Goal: Transaction & Acquisition: Download file/media

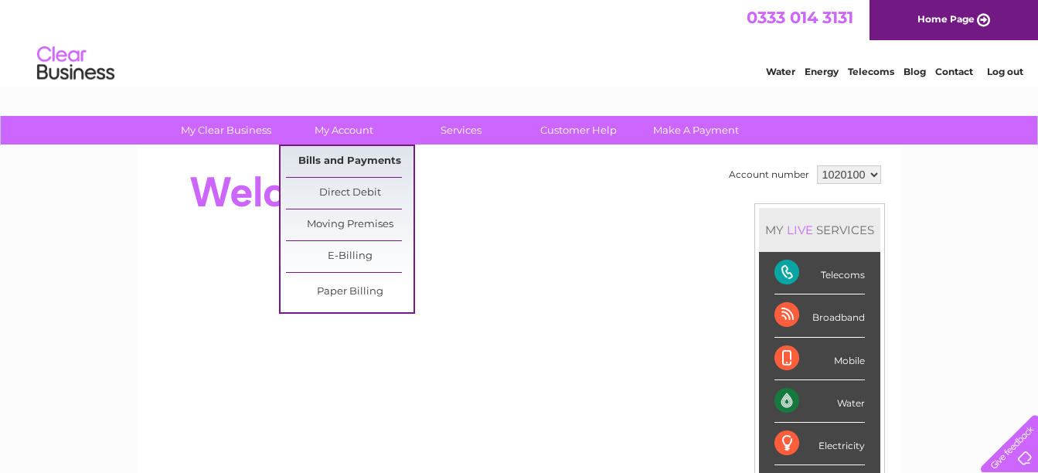
click at [359, 163] on link "Bills and Payments" at bounding box center [350, 161] width 128 height 31
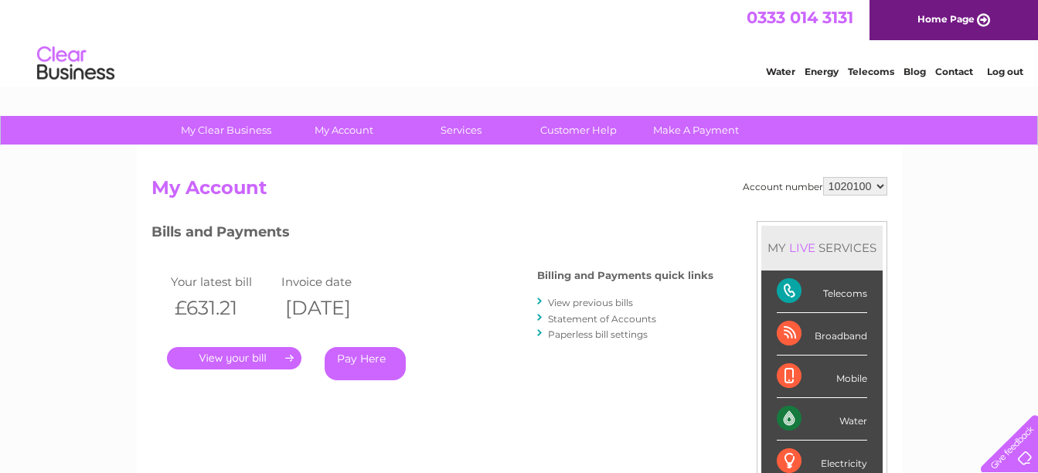
click at [578, 305] on link "View previous bills" at bounding box center [590, 303] width 85 height 12
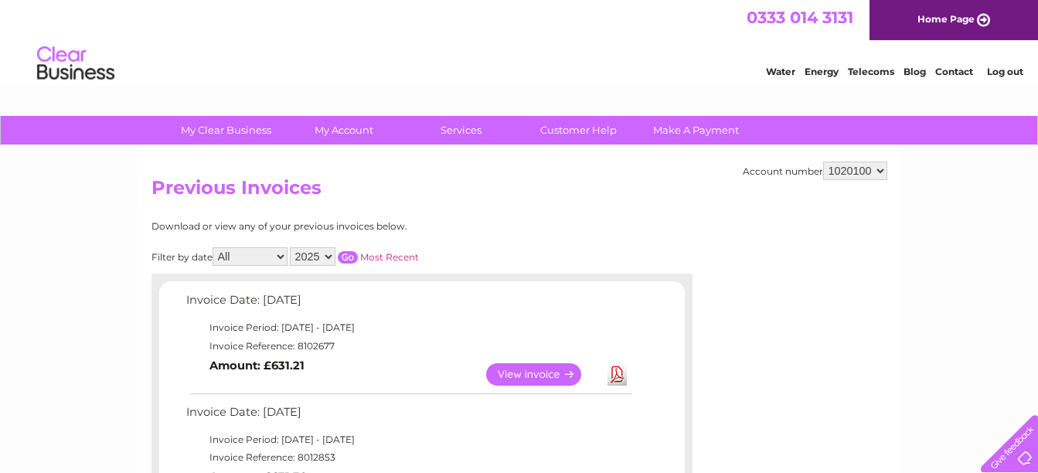
drag, startPoint x: 0, startPoint y: 0, endPoint x: 553, endPoint y: 376, distance: 668.3
click at [553, 376] on tbody "Invoice Date: 09 September 2025 Invoice Period: 1 September 2025 - 30 September…" at bounding box center [408, 341] width 452 height 103
drag, startPoint x: 553, startPoint y: 376, endPoint x: 502, endPoint y: 387, distance: 51.4
click at [502, 387] on td "View" at bounding box center [542, 374] width 121 height 30
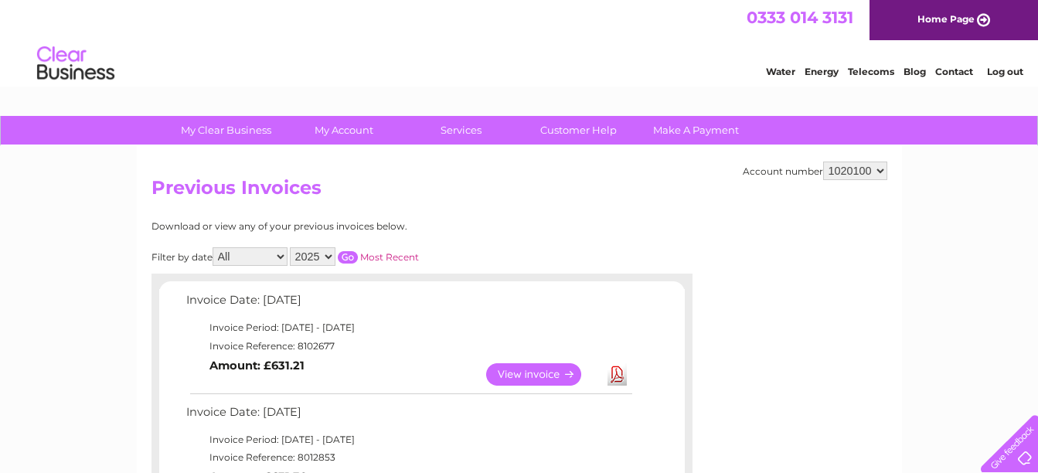
click at [502, 387] on td "View" at bounding box center [542, 374] width 121 height 30
click at [513, 378] on link "View" at bounding box center [543, 374] width 114 height 22
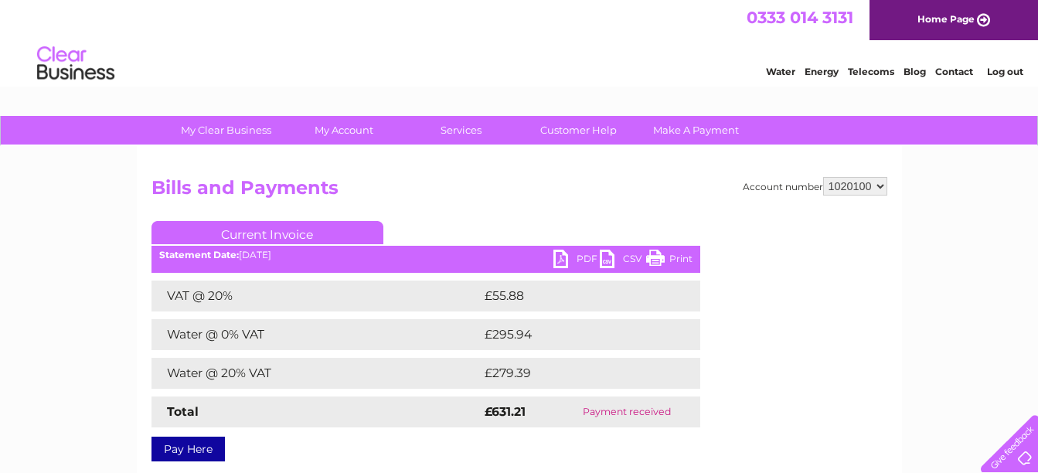
click at [565, 257] on link "PDF" at bounding box center [577, 261] width 46 height 22
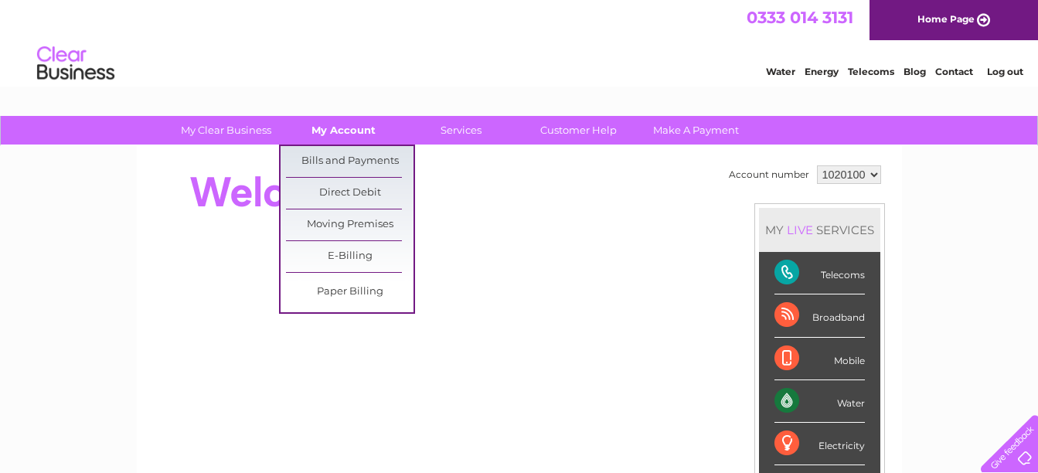
click at [362, 128] on link "My Account" at bounding box center [344, 130] width 128 height 29
click at [353, 154] on link "Bills and Payments" at bounding box center [350, 161] width 128 height 31
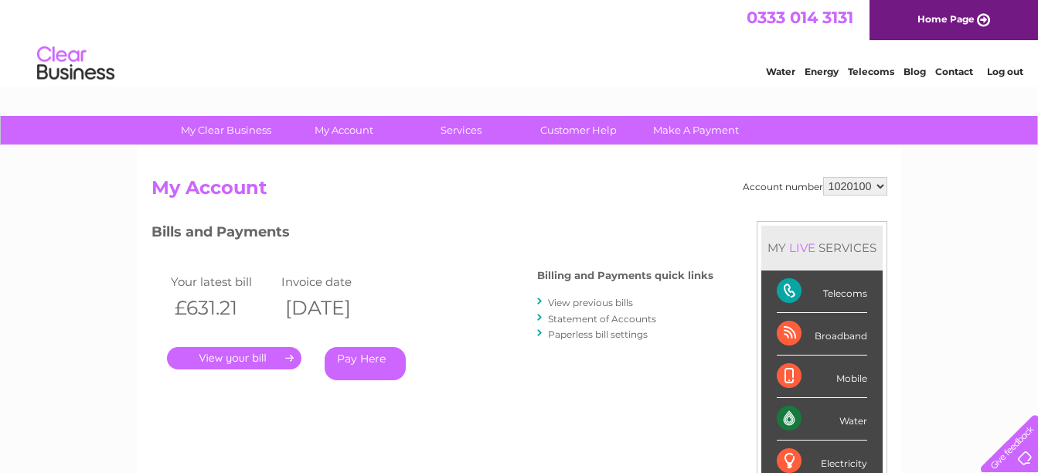
click at [557, 303] on link "View previous bills" at bounding box center [590, 303] width 85 height 12
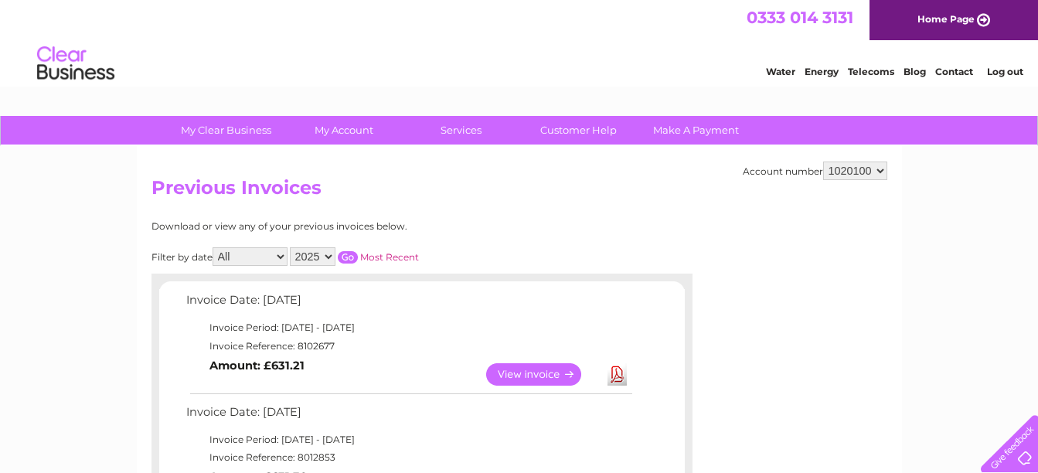
drag, startPoint x: 0, startPoint y: 0, endPoint x: 290, endPoint y: 261, distance: 389.8
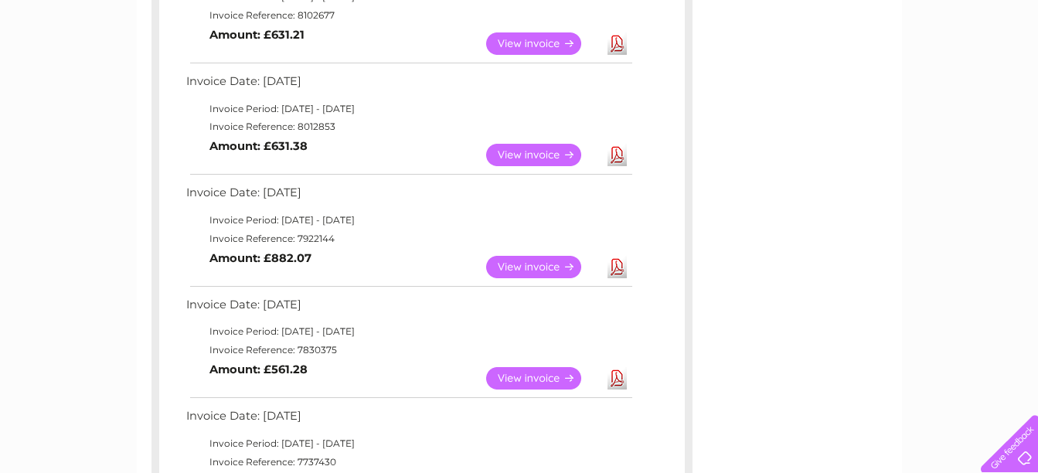
scroll to position [334, 0]
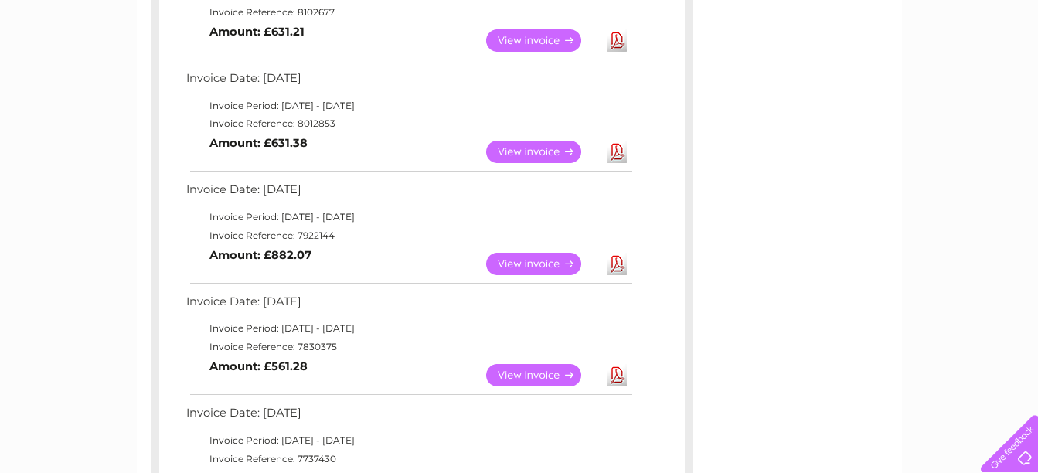
click at [540, 143] on link "View" at bounding box center [543, 152] width 114 height 22
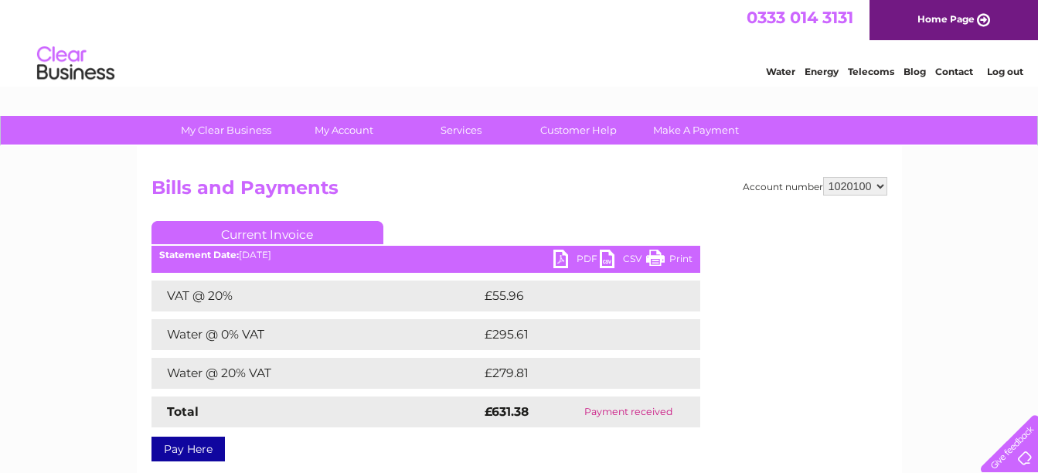
click at [559, 256] on link "PDF" at bounding box center [577, 261] width 46 height 22
click at [993, 233] on div "My Clear Business Login Details My Details My Preferences Link Account My Accou…" at bounding box center [519, 479] width 1038 height 727
click at [566, 262] on link "PDF" at bounding box center [577, 261] width 46 height 22
